Goal: Information Seeking & Learning: Learn about a topic

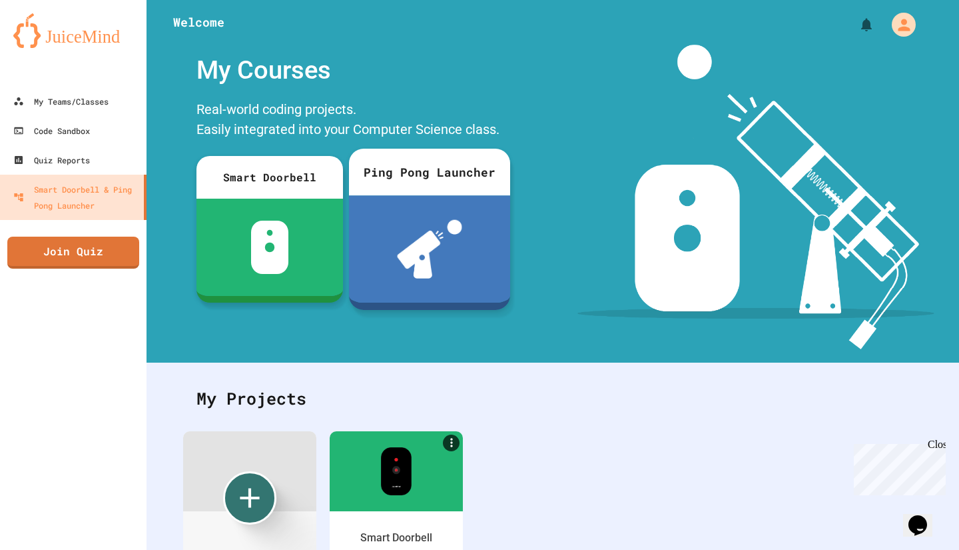
scroll to position [67, 0]
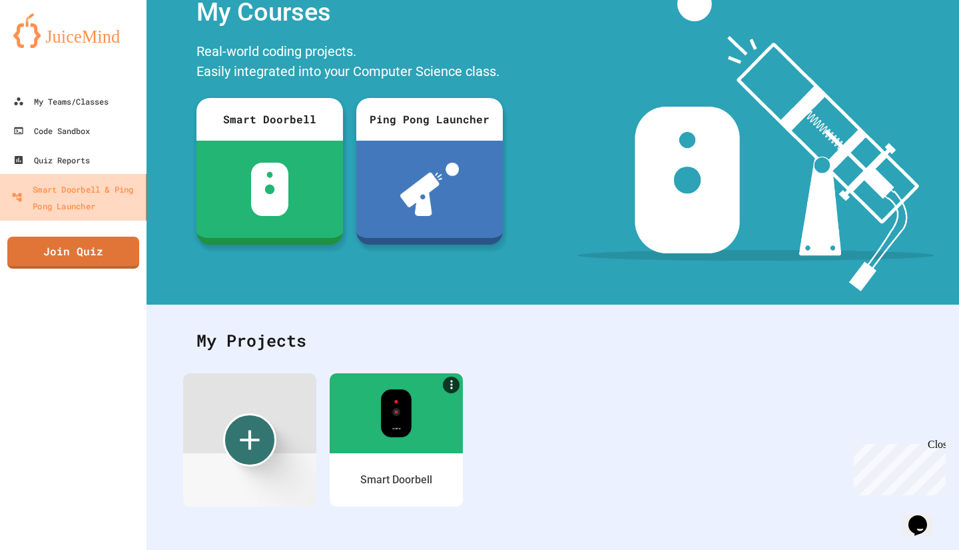
click at [109, 204] on div "Smart Doorbell & Ping Pong Launcher" at bounding box center [75, 197] width 129 height 33
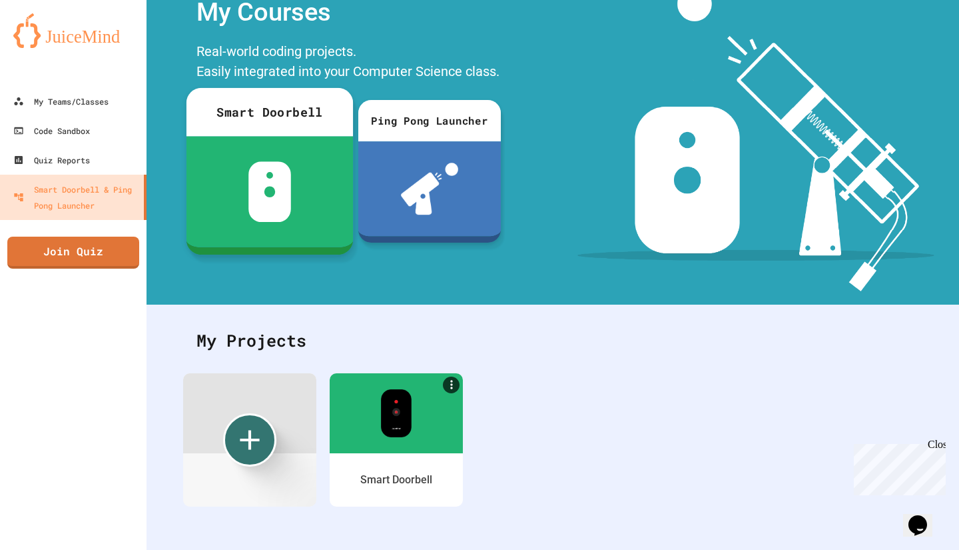
click at [286, 140] on div at bounding box center [270, 192] width 167 height 111
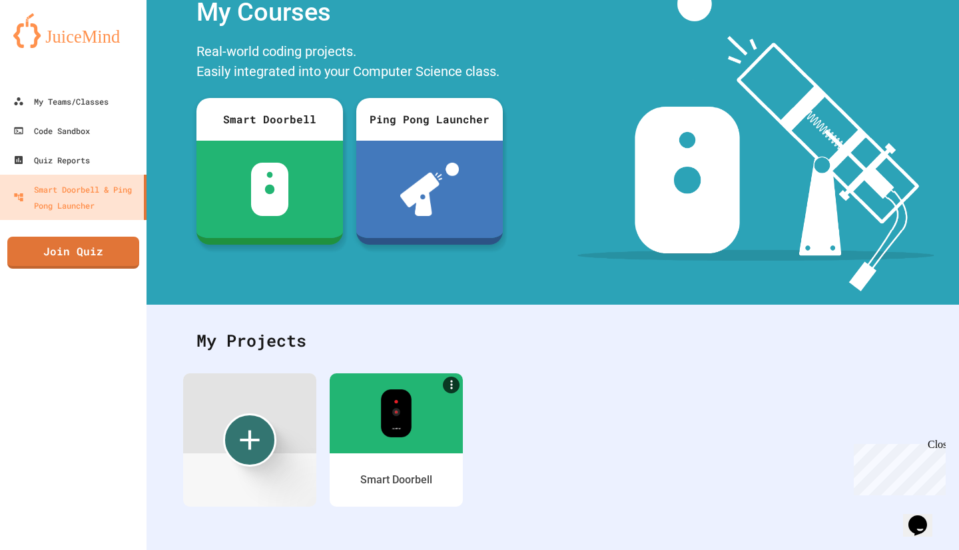
click at [101, 105] on div "My Teams/Classes" at bounding box center [60, 101] width 98 height 17
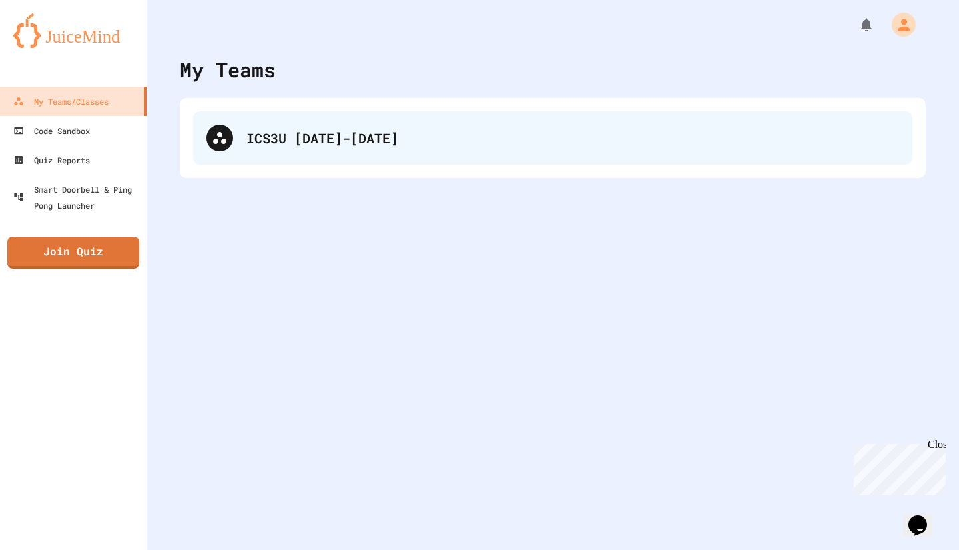
click at [283, 127] on div "ICS3U [DATE]-[DATE]" at bounding box center [552, 137] width 719 height 53
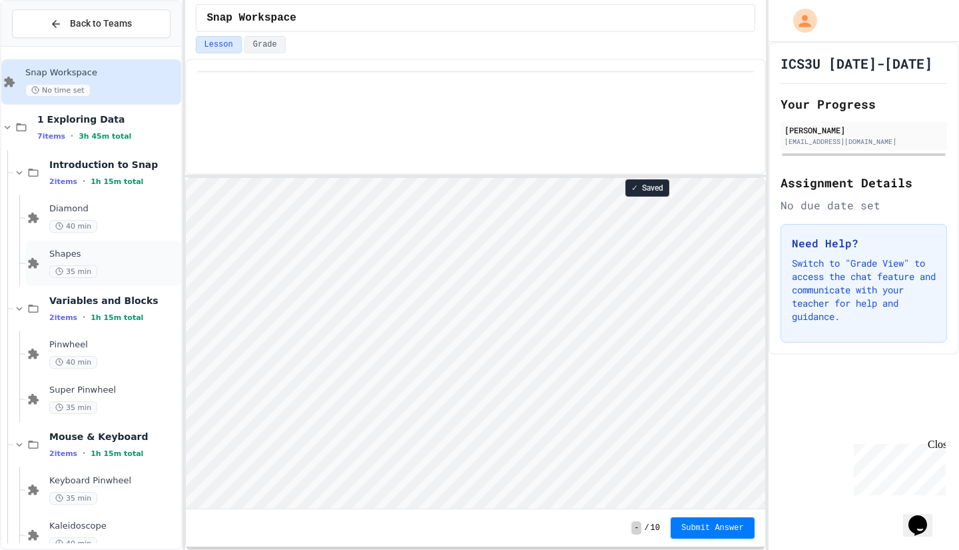
scroll to position [69, 0]
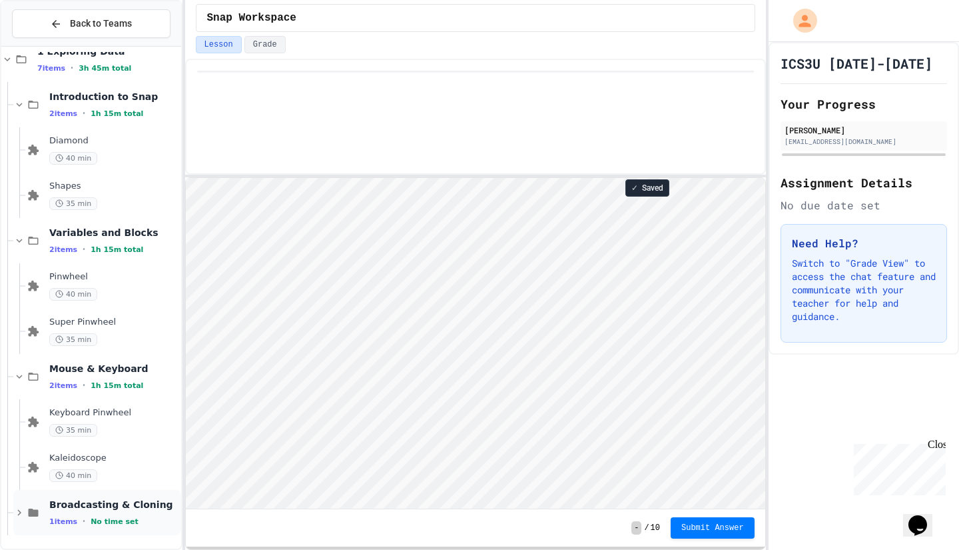
click at [90, 507] on span "Broadcasting & Cloning" at bounding box center [113, 504] width 129 height 12
click at [59, 504] on span "Broadcasting & Cloning" at bounding box center [113, 504] width 129 height 12
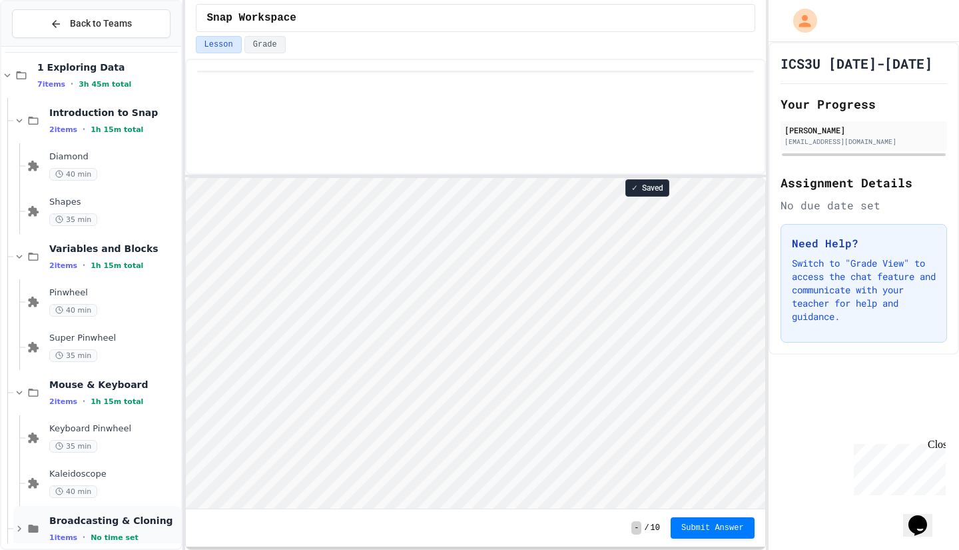
click at [36, 528] on icon at bounding box center [34, 528] width 10 height 8
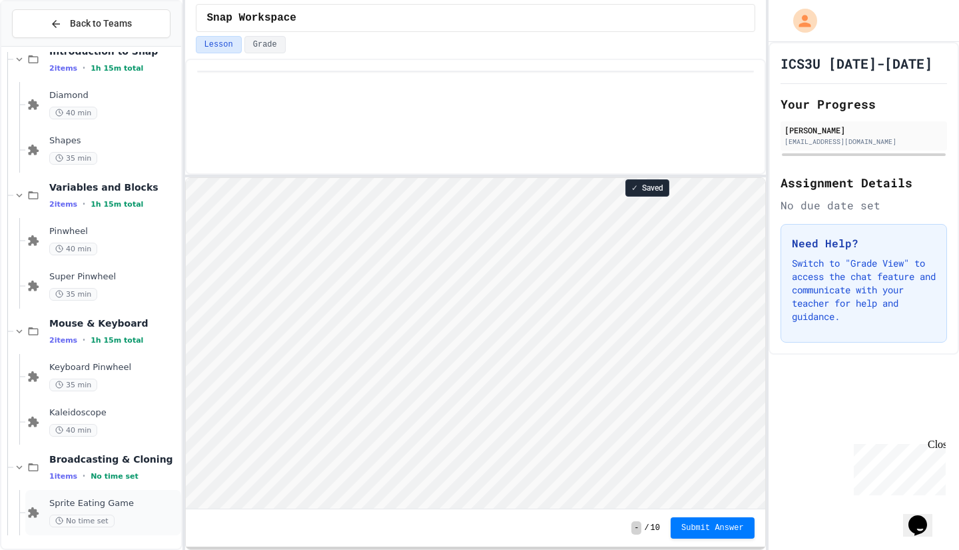
click at [45, 506] on div "Sprite Eating Game No time set" at bounding box center [103, 512] width 156 height 45
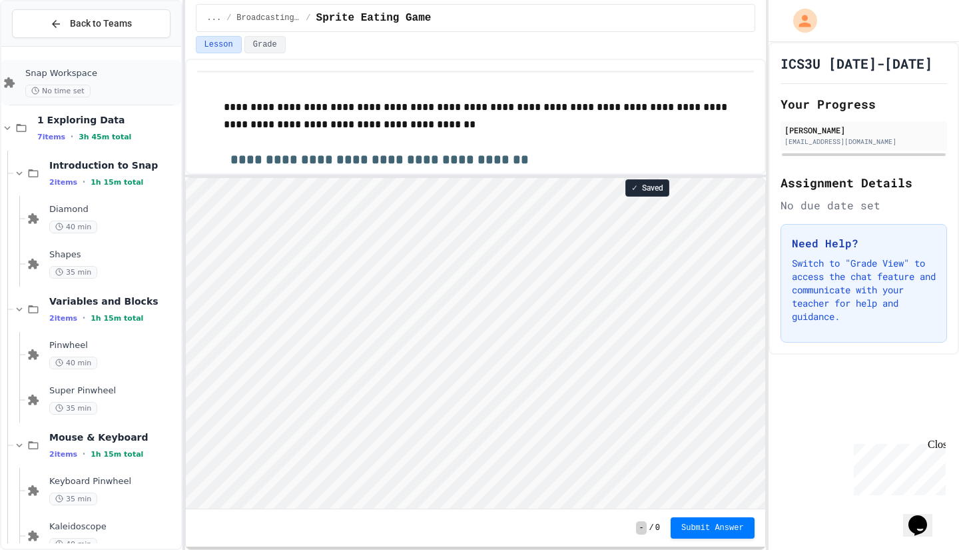
click at [93, 64] on div "Snap Workspace No time set" at bounding box center [91, 82] width 180 height 45
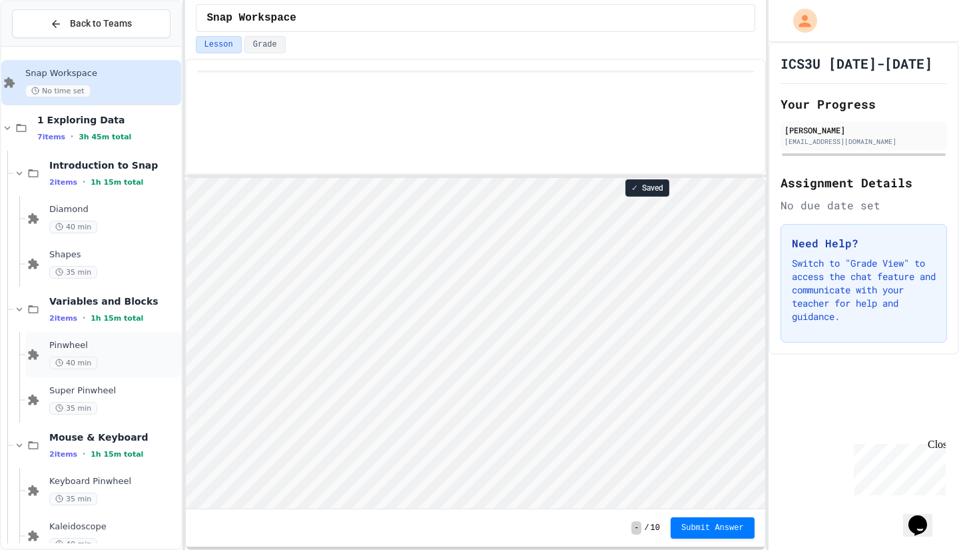
scroll to position [114, 0]
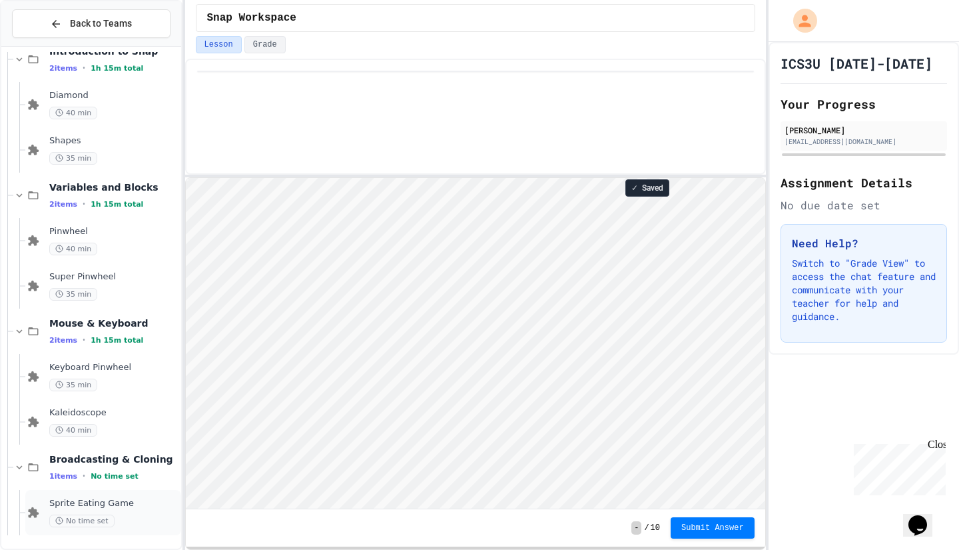
click at [124, 498] on span "Sprite Eating Game" at bounding box center [113, 503] width 129 height 11
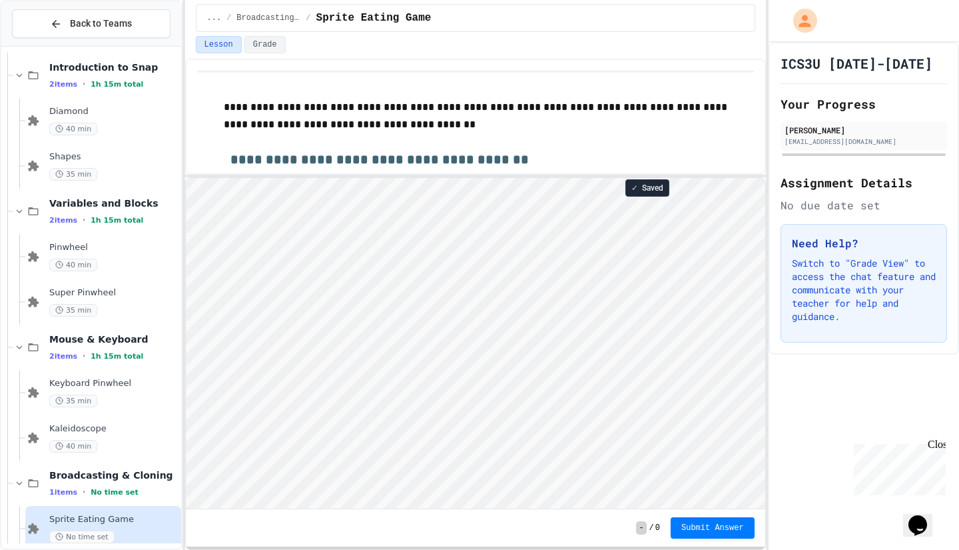
scroll to position [1, 0]
type textarea "**"
type textarea "*****"
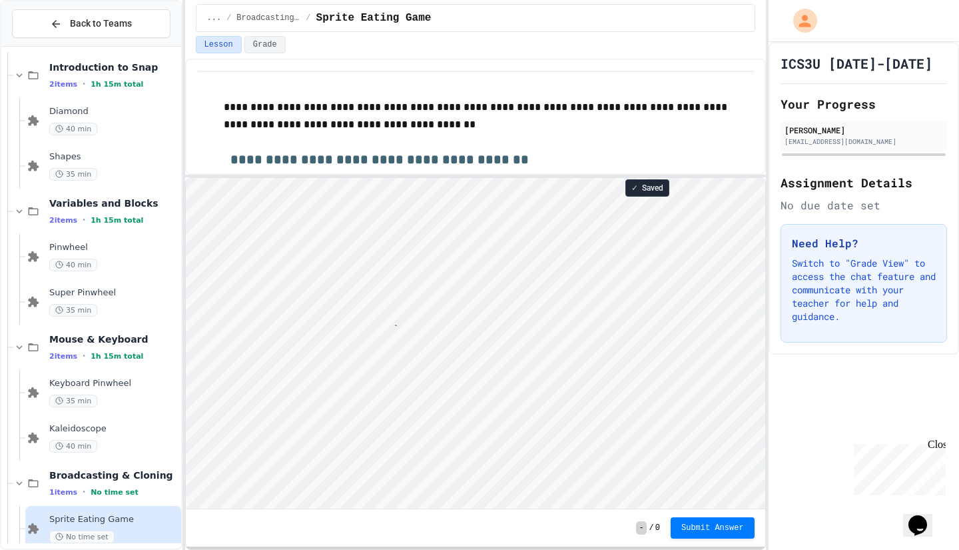
type textarea "*****"
type textarea "**"
type textarea "*"
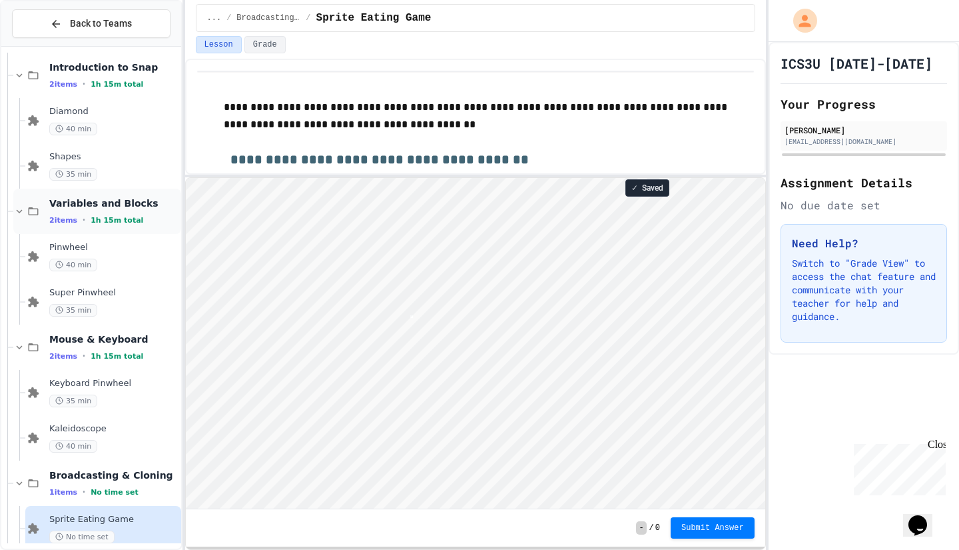
scroll to position [1, 0]
type textarea "*"
type textarea "**"
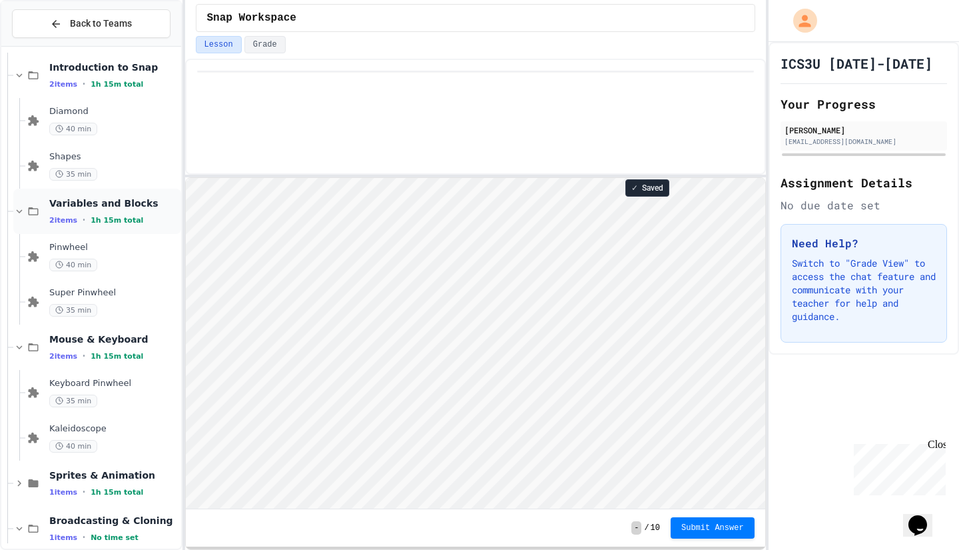
click at [64, 204] on span "Variables and Blocks" at bounding box center [113, 203] width 129 height 12
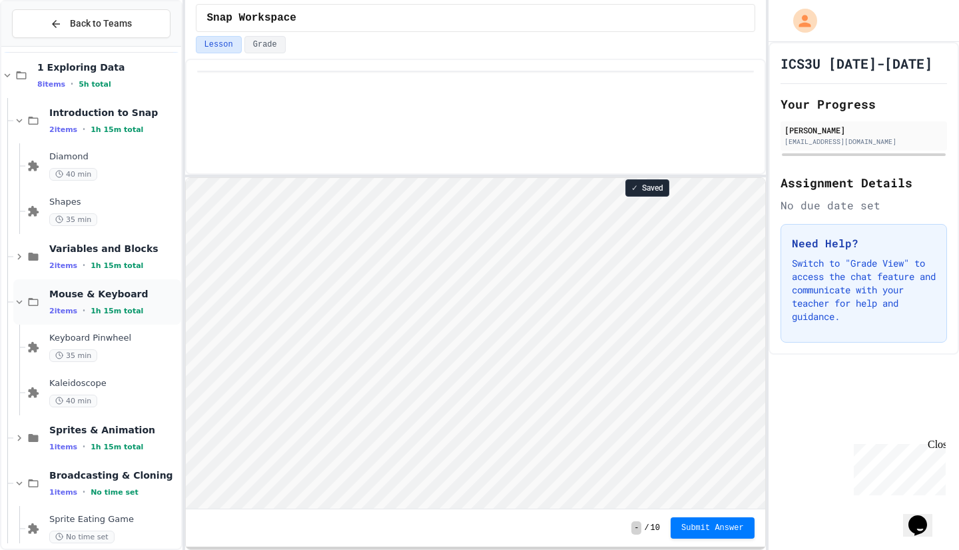
scroll to position [69, 0]
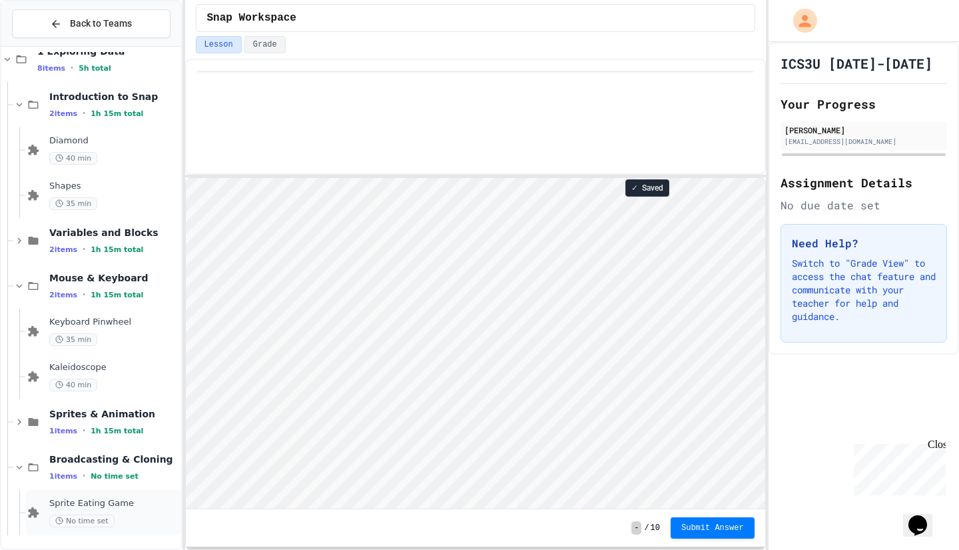
click at [94, 500] on span "Sprite Eating Game" at bounding box center [113, 503] width 129 height 11
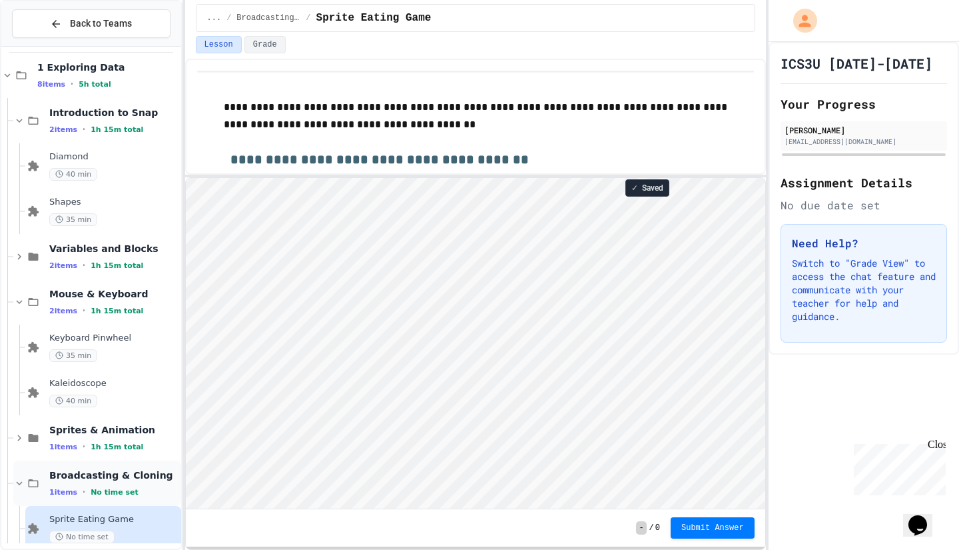
click at [88, 477] on span "Broadcasting & Cloning" at bounding box center [113, 475] width 129 height 12
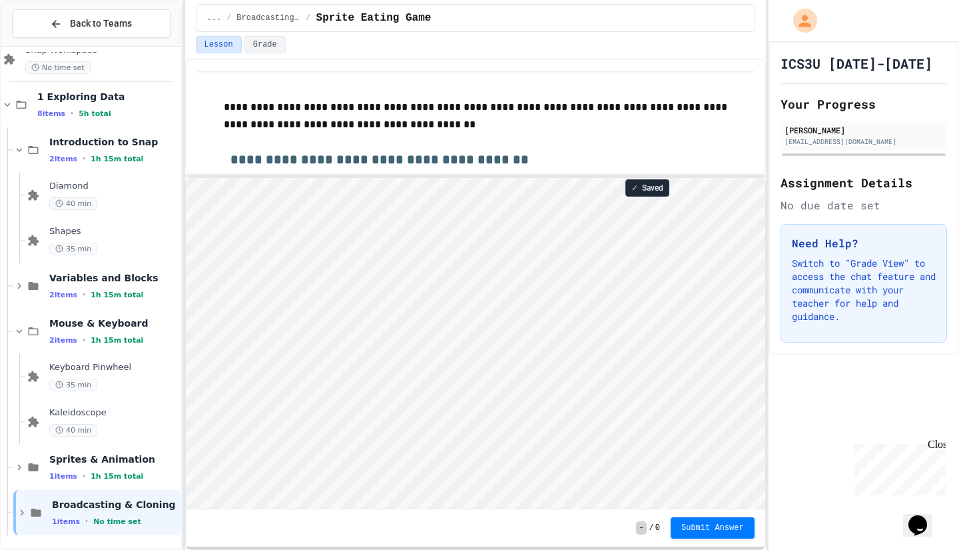
scroll to position [7, 0]
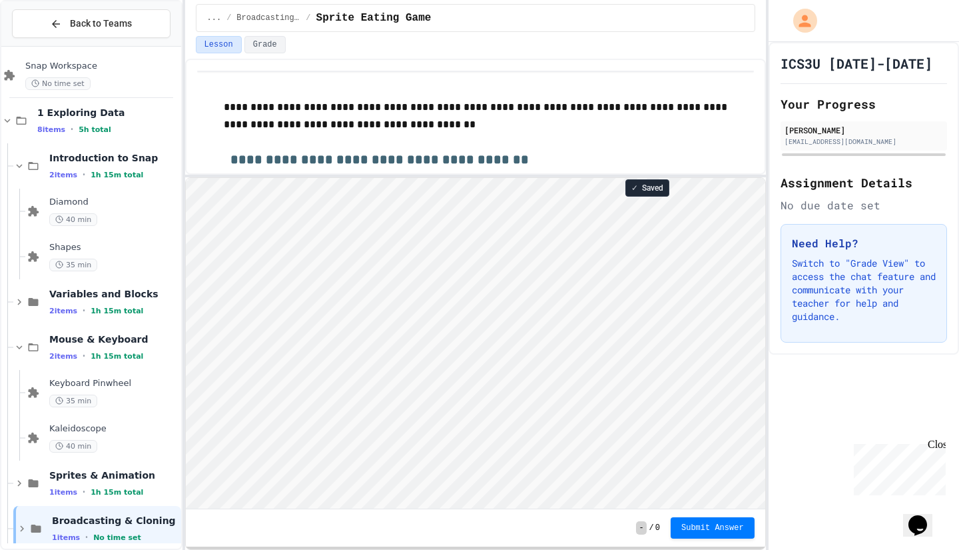
click at [88, 477] on span "Sprites & Animation" at bounding box center [113, 475] width 129 height 12
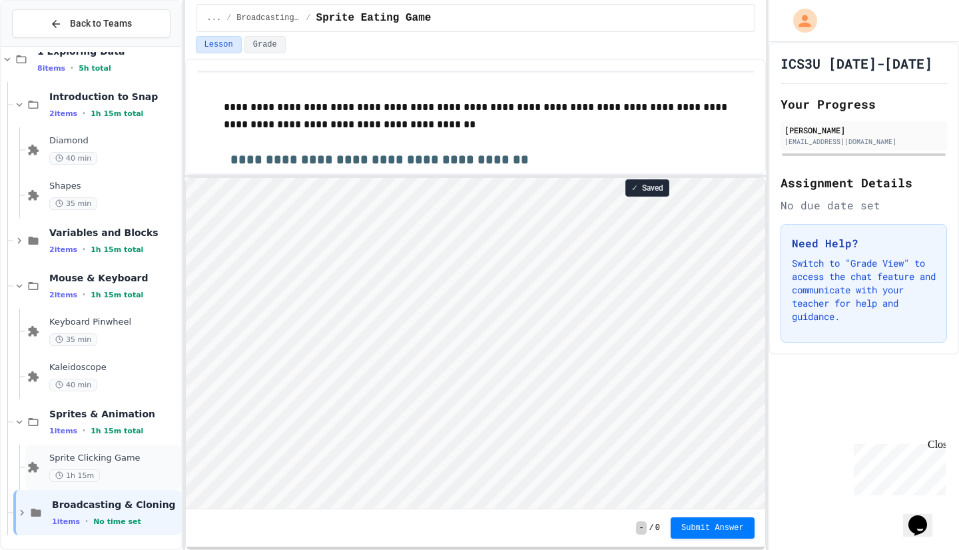
click at [111, 455] on span "Sprite Clicking Game" at bounding box center [113, 457] width 129 height 11
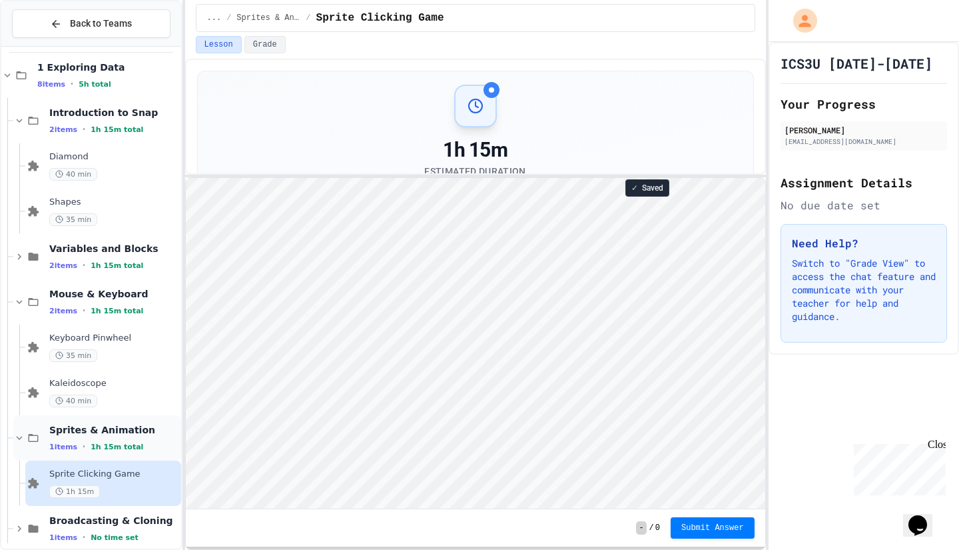
click at [108, 427] on span "Sprites & Animation" at bounding box center [113, 430] width 129 height 12
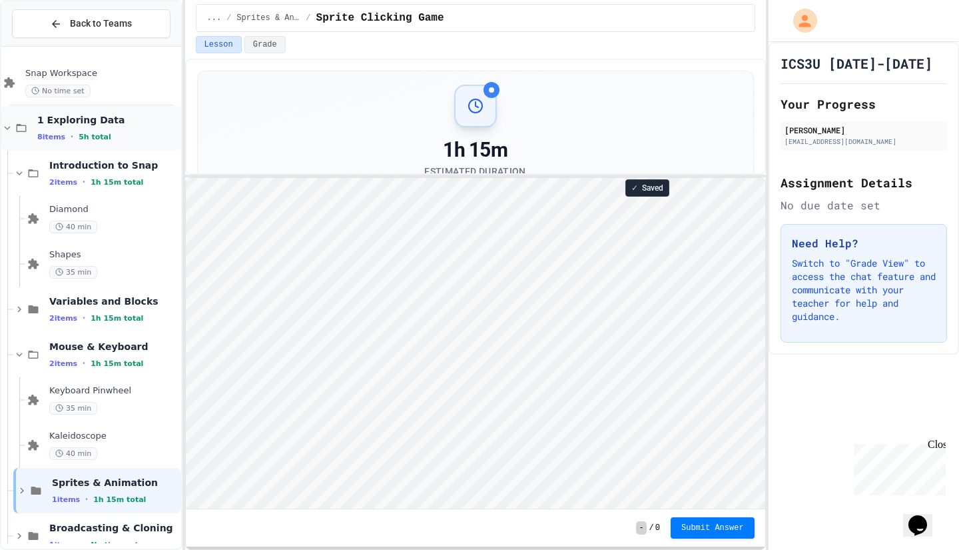
click at [106, 111] on div "1 Exploring Data 8 items • 5h total" at bounding box center [91, 127] width 180 height 45
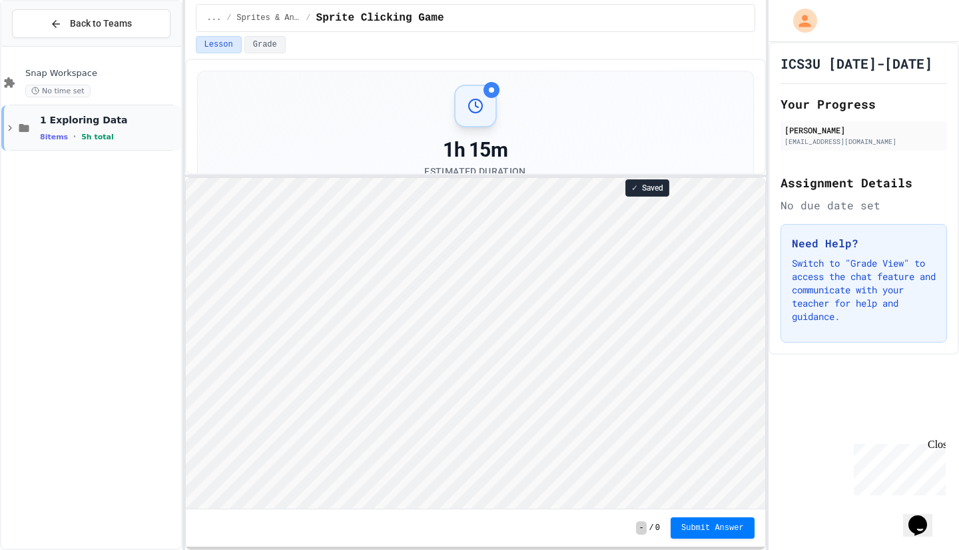
click at [11, 127] on icon at bounding box center [10, 128] width 12 height 12
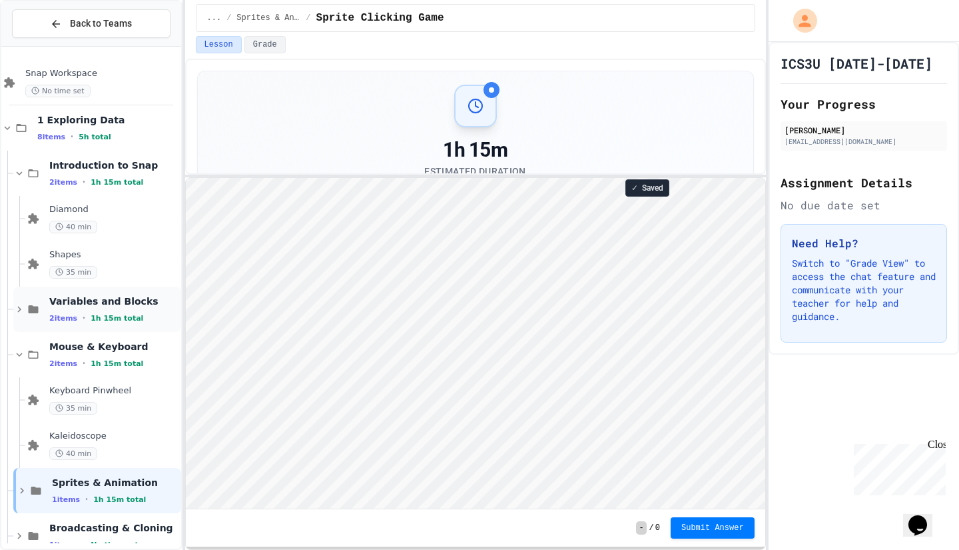
scroll to position [23, 0]
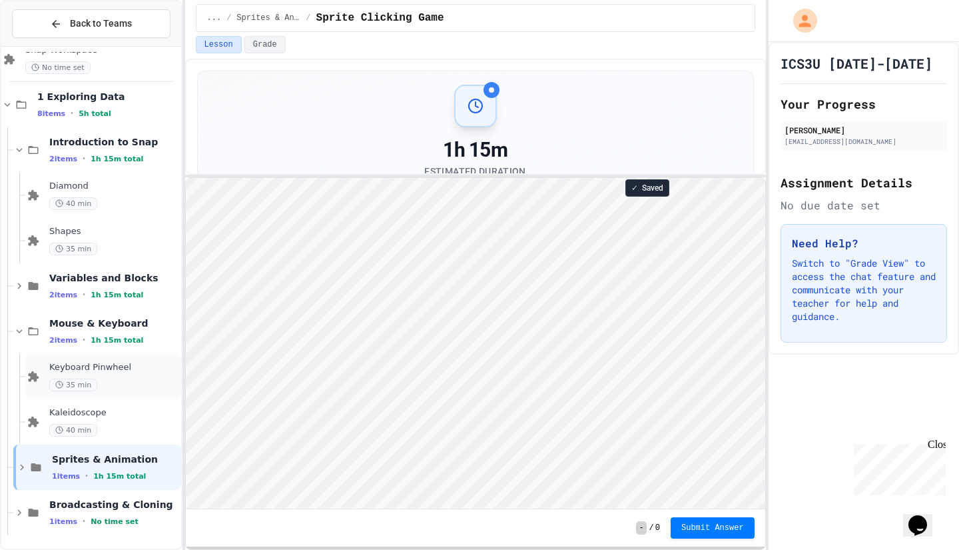
click at [113, 368] on span "Keyboard Pinwheel" at bounding box center [113, 367] width 129 height 11
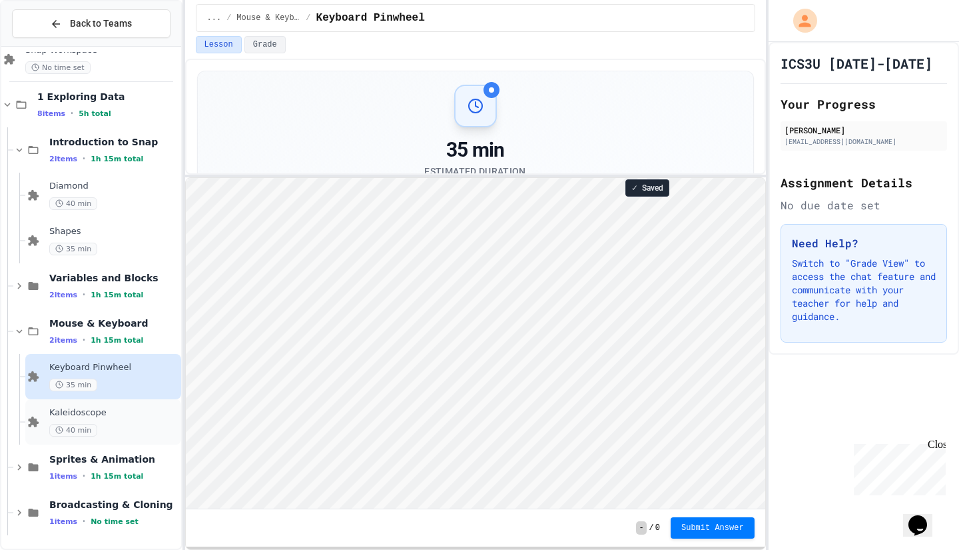
click at [116, 418] on div "Kaleidoscope 40 min" at bounding box center [113, 421] width 129 height 29
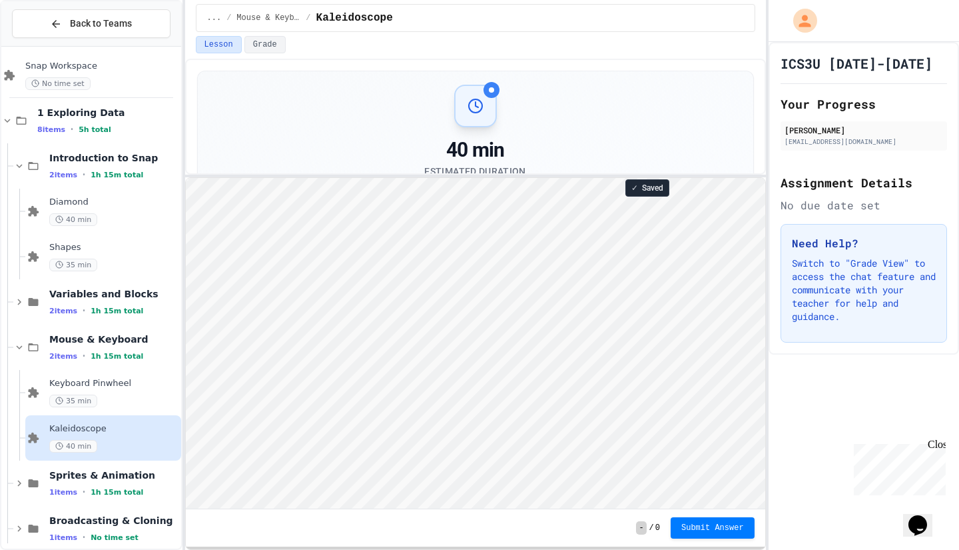
scroll to position [23, 0]
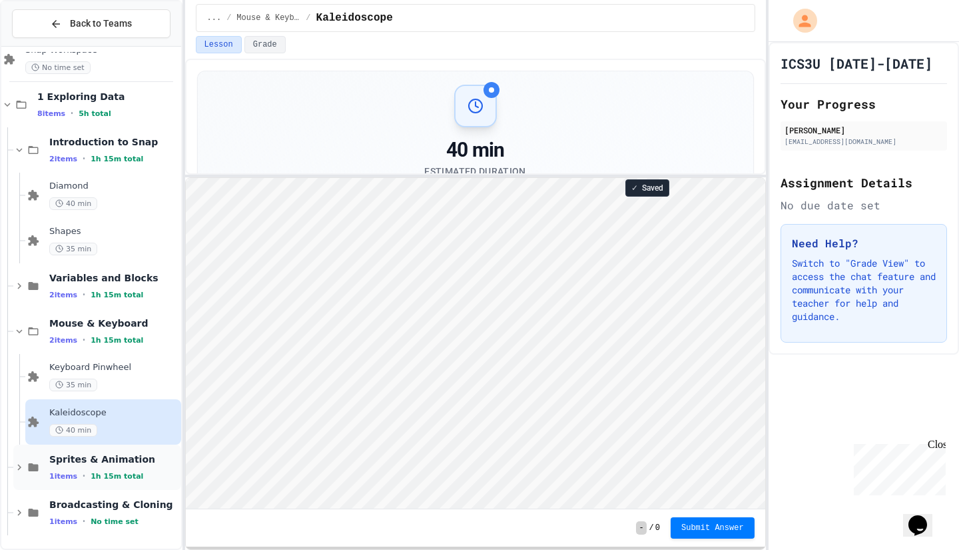
click at [111, 452] on div "Sprites & Animation 1 items • 1h 15m total" at bounding box center [97, 466] width 168 height 45
click at [108, 455] on span "Sprites & Animation" at bounding box center [113, 459] width 129 height 12
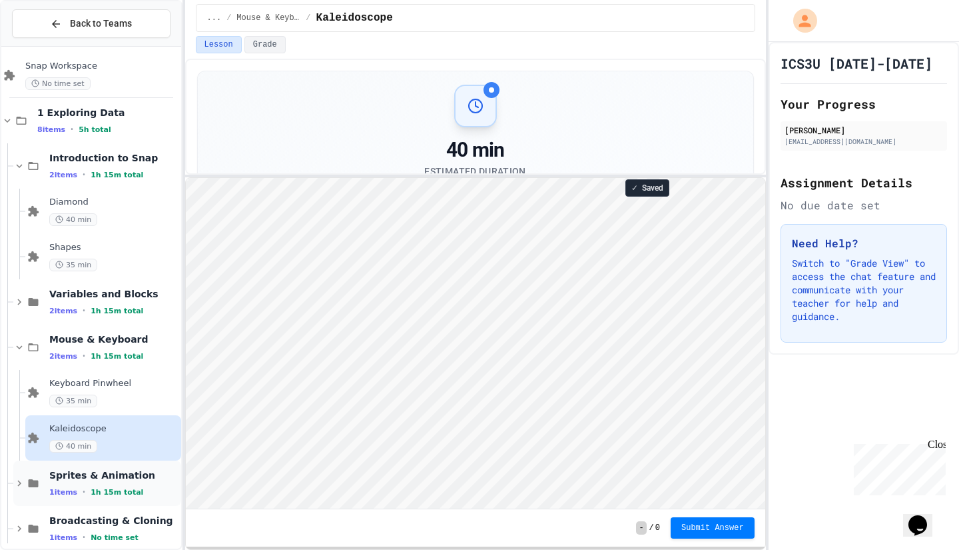
click at [145, 478] on span "Sprites & Animation" at bounding box center [113, 475] width 129 height 12
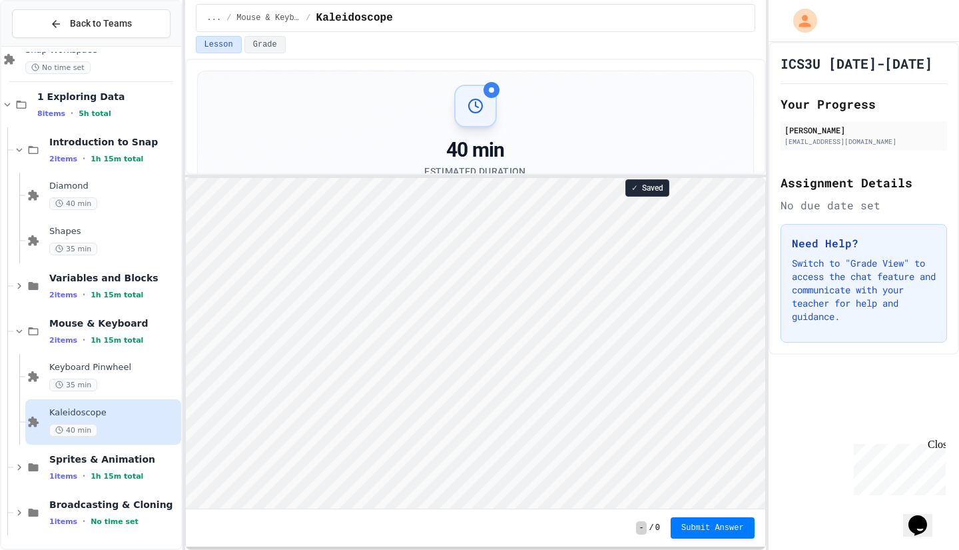
scroll to position [1, 0]
click at [72, 506] on span "Broadcasting & Cloning" at bounding box center [113, 504] width 129 height 12
click at [109, 502] on span "Broadcasting & Cloning" at bounding box center [113, 504] width 129 height 12
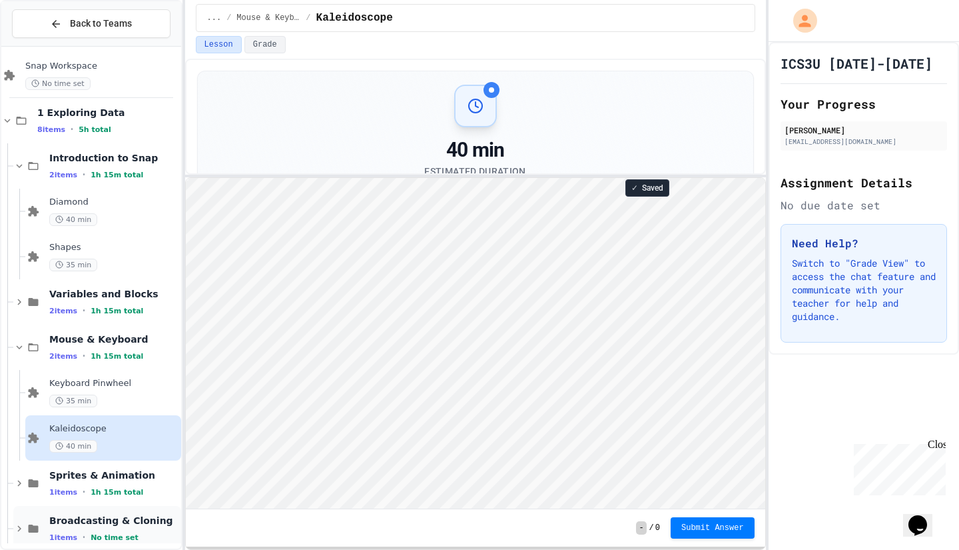
click at [128, 517] on span "Broadcasting & Cloning" at bounding box center [113, 520] width 129 height 12
click at [97, 479] on span "Sprites & Animation" at bounding box center [113, 475] width 129 height 12
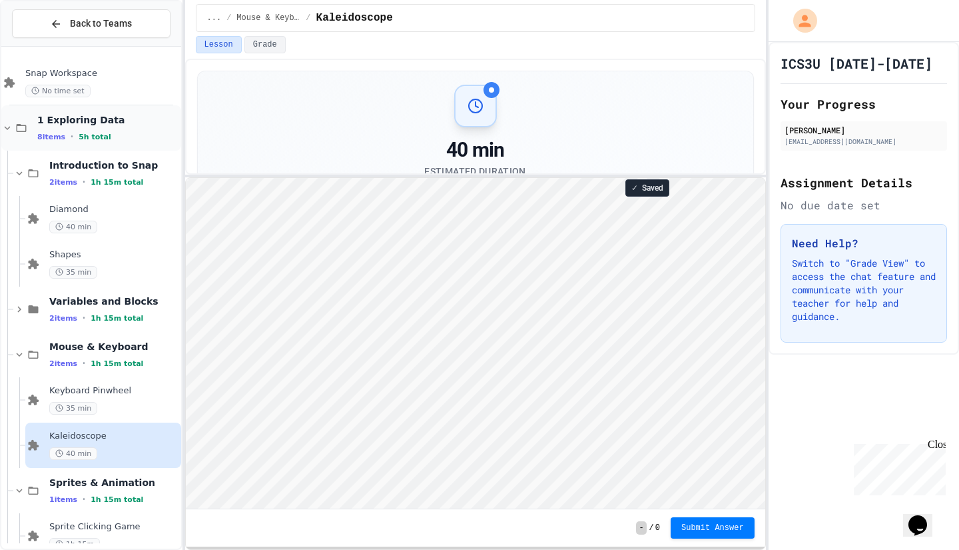
click at [107, 118] on span "1 Exploring Data" at bounding box center [107, 120] width 141 height 12
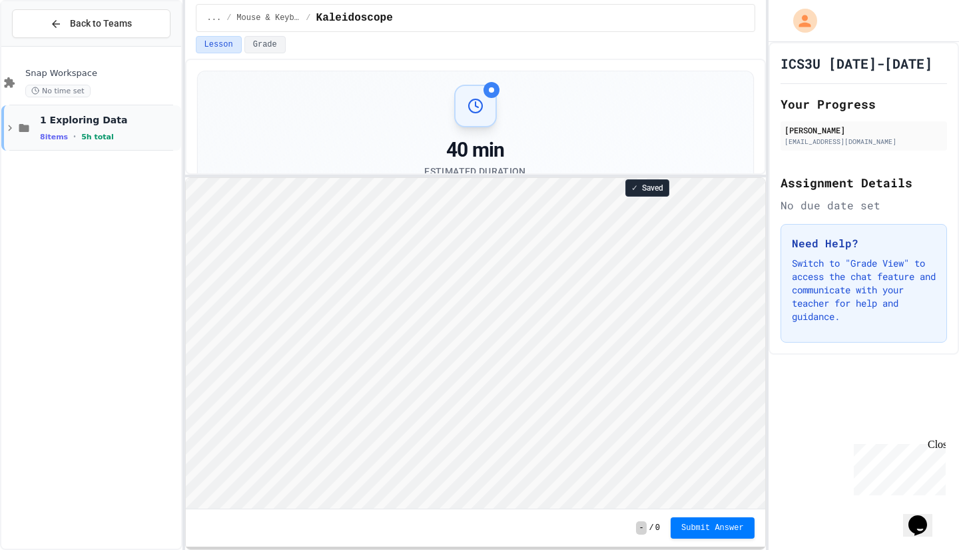
click at [97, 128] on div "1 Exploring Data 8 items • 5h total" at bounding box center [109, 128] width 139 height 28
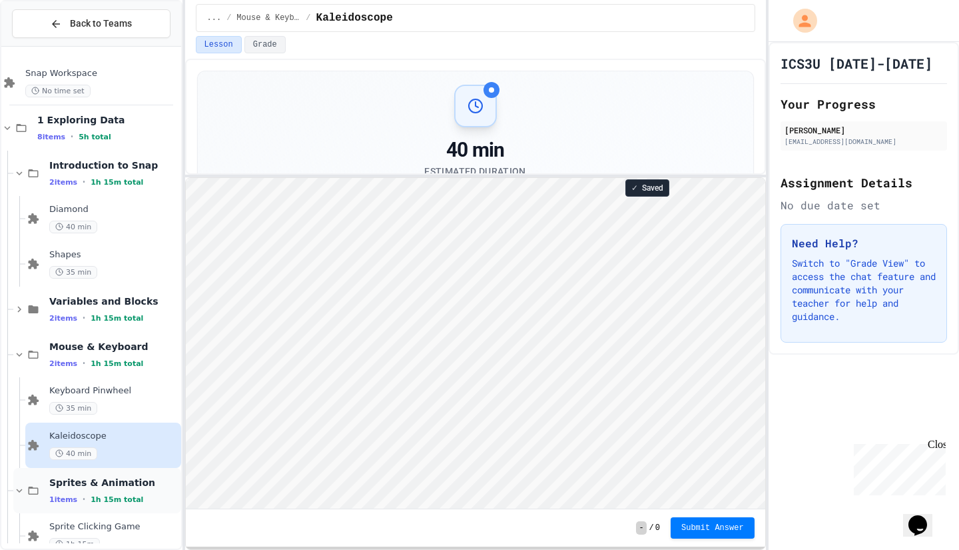
click at [111, 496] on span "1h 15m total" at bounding box center [117, 499] width 53 height 9
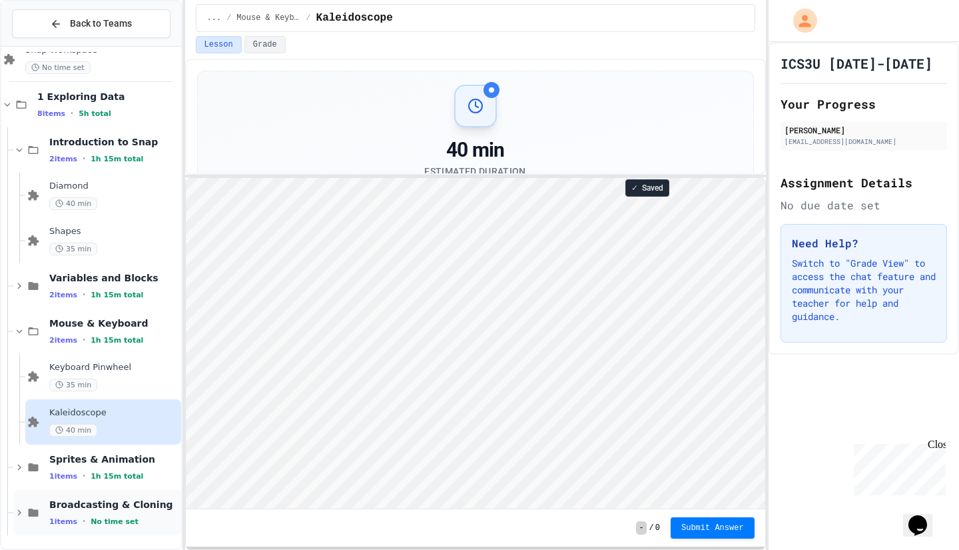
click at [128, 522] on div "1 items • No time set" at bounding box center [113, 521] width 129 height 11
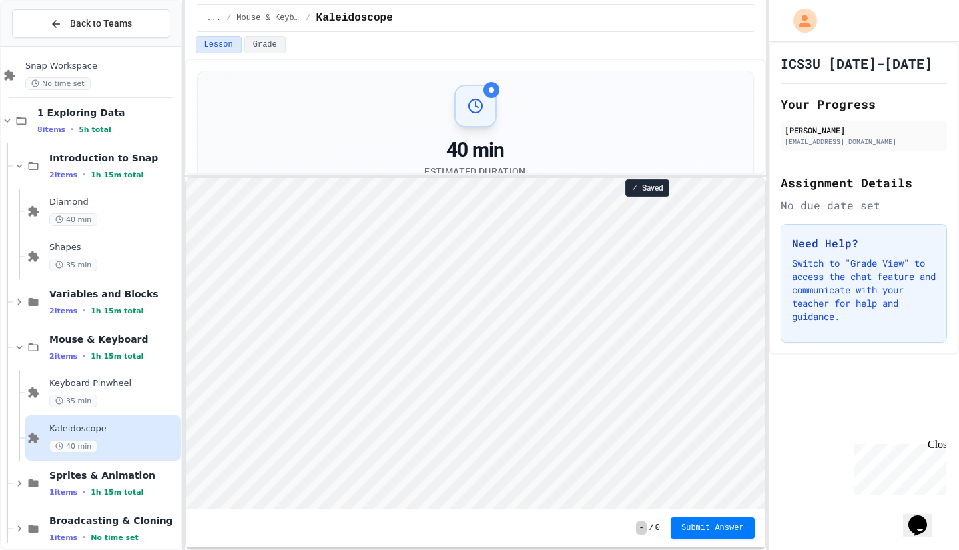
click at [128, 522] on span "Broadcasting & Cloning" at bounding box center [113, 520] width 129 height 12
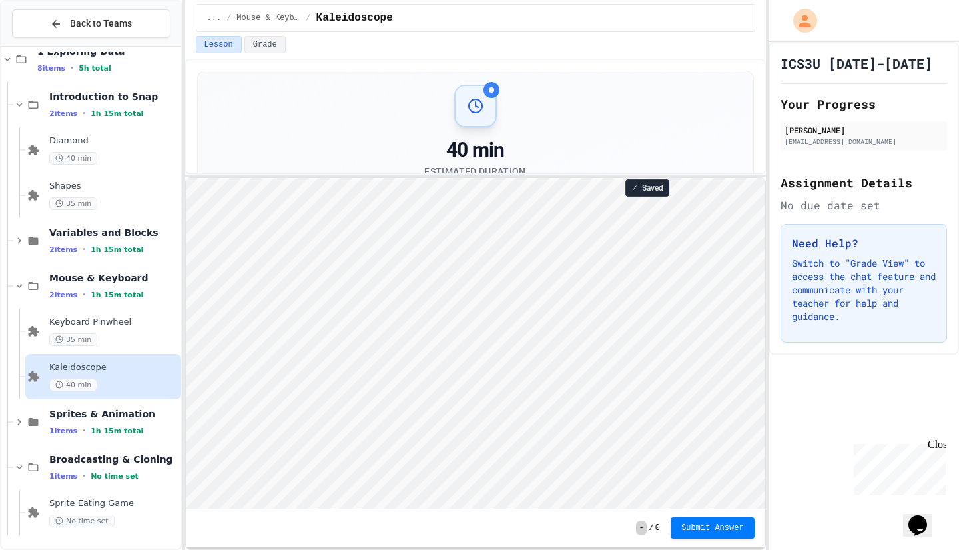
scroll to position [53, 0]
